Goal: Information Seeking & Learning: Learn about a topic

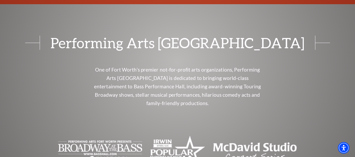
scroll to position [2205, 0]
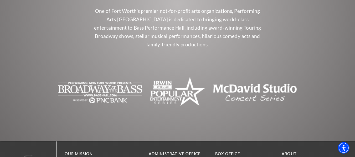
drag, startPoint x: 356, startPoint y: 7, endPoint x: 359, endPoint y: 170, distance: 162.7
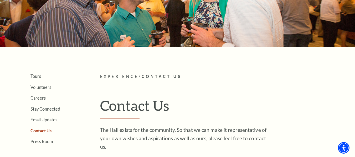
scroll to position [59, 0]
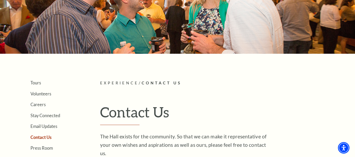
drag, startPoint x: 356, startPoint y: 33, endPoint x: 359, endPoint y: 48, distance: 14.4
click at [355, 48] on html "Skip to main content Enable accessibility for low vision Open the accessibility…" at bounding box center [177, 19] width 355 height 157
click at [33, 95] on link "Volunteers" at bounding box center [40, 93] width 21 height 5
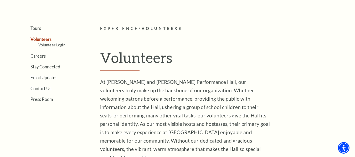
scroll to position [110, 0]
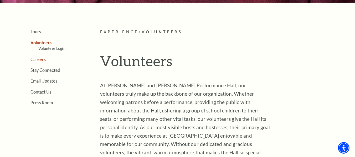
click at [39, 59] on link "Careers" at bounding box center [37, 59] width 15 height 5
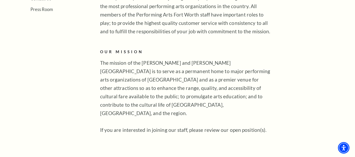
scroll to position [200, 0]
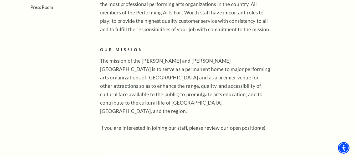
drag, startPoint x: 356, startPoint y: 12, endPoint x: 359, endPoint y: 37, distance: 24.3
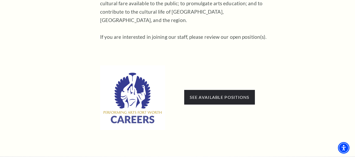
scroll to position [295, 0]
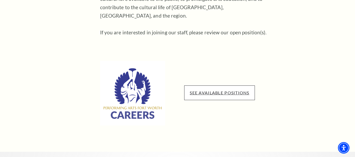
click at [225, 90] on link "See available positions" at bounding box center [219, 92] width 59 height 5
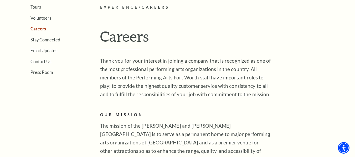
scroll to position [126, 0]
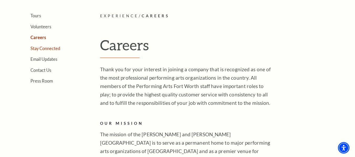
click at [55, 48] on link "Stay Connected" at bounding box center [45, 48] width 30 height 5
